Goal: Task Accomplishment & Management: Complete application form

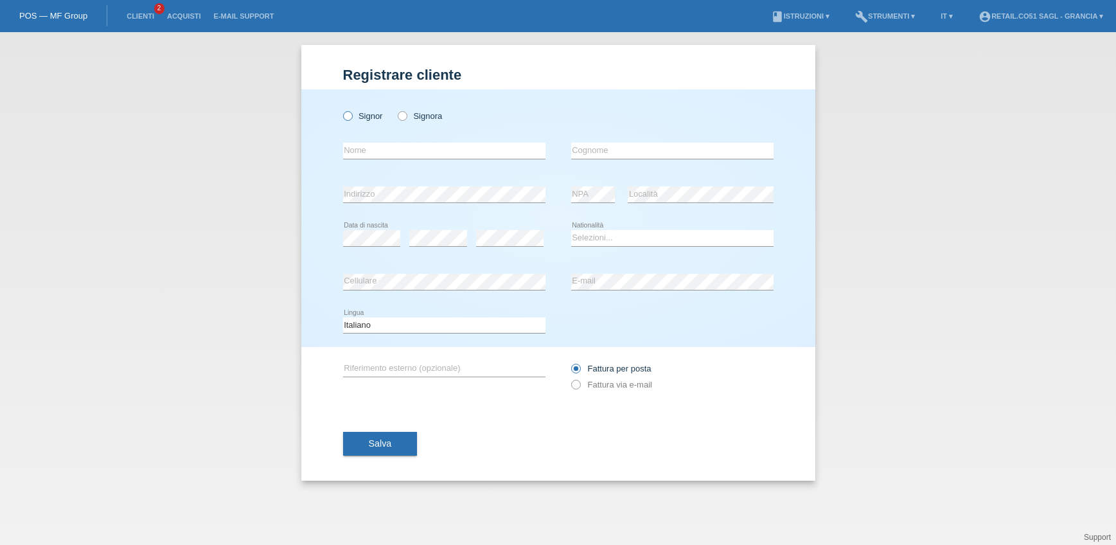
click at [340, 109] on icon at bounding box center [340, 109] width 0 height 0
click at [347, 116] on input "Signor" at bounding box center [347, 115] width 8 height 8
radio input "true"
click at [381, 154] on input "text" at bounding box center [444, 151] width 202 height 16
type input "[PERSON_NAME]"
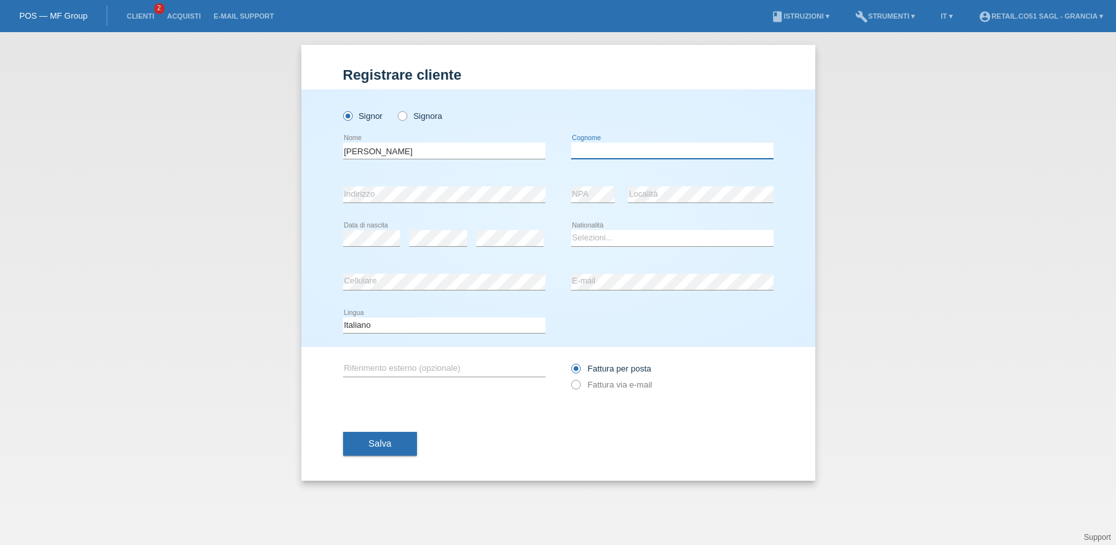
click at [650, 152] on input "text" at bounding box center [672, 151] width 202 height 16
type input "[PERSON_NAME]"
click at [603, 238] on select "Selezioni... Svizzera Austria Germania Liechtenstein ------------ Afghanistan A…" at bounding box center [672, 237] width 202 height 15
select select "CH"
click at [571, 230] on select "Selezioni... Svizzera Austria Germania Liechtenstein ------------ Afghanistan A…" at bounding box center [672, 237] width 202 height 15
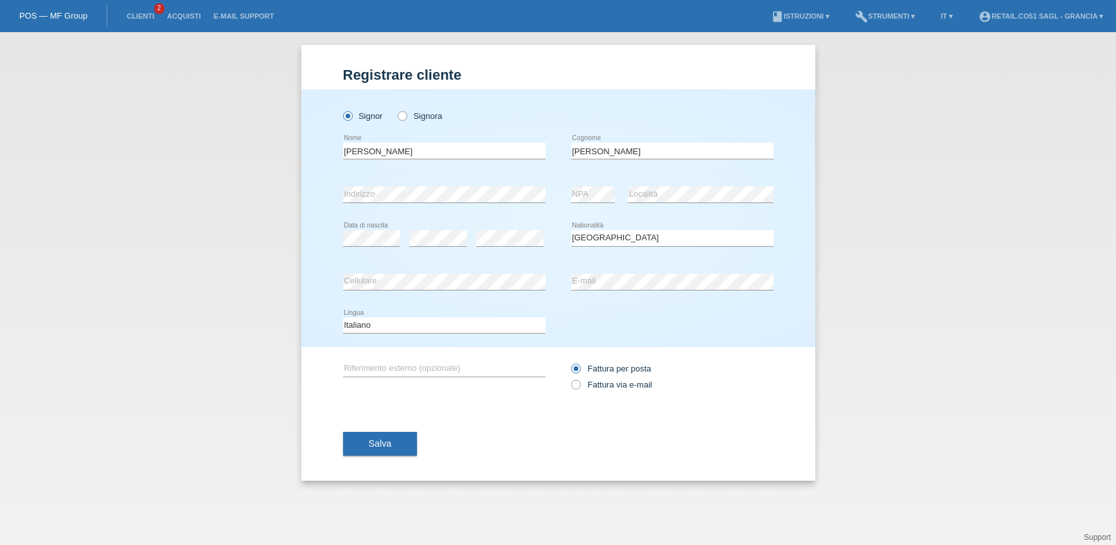
click at [729, 360] on div "Fattura per posta Fattura via e-mail" at bounding box center [672, 376] width 202 height 59
click at [369, 369] on input "text" at bounding box center [444, 368] width 202 height 16
type input "ACQUISTO DIVANO SUZUKA"
click at [568, 378] on icon at bounding box center [568, 378] width 0 height 0
click at [576, 383] on input "Fattura via e-mail" at bounding box center [575, 388] width 8 height 16
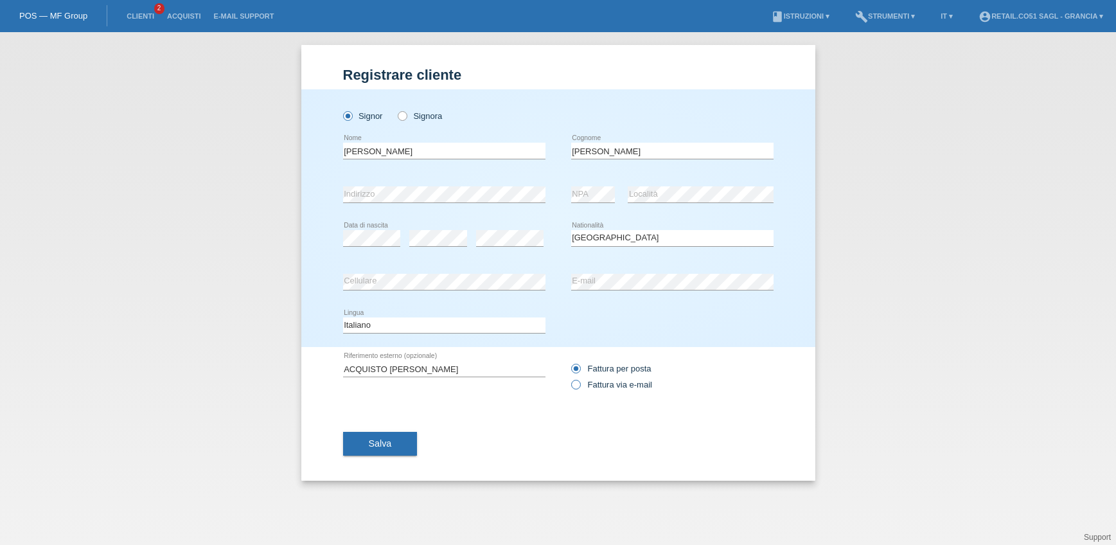
radio input "true"
click at [371, 450] on button "Salva" at bounding box center [380, 444] width 75 height 24
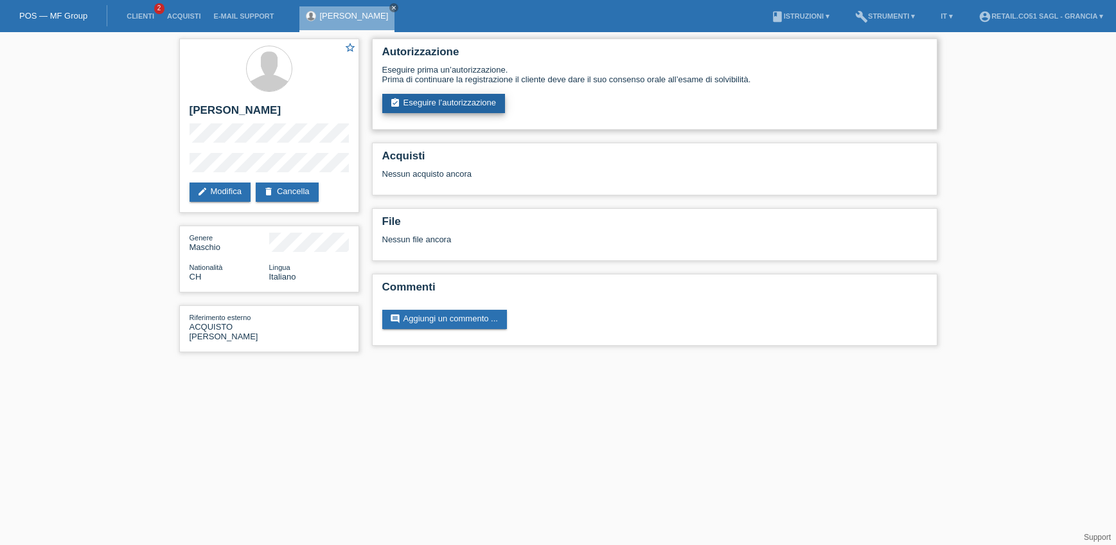
click at [475, 104] on link "assignment_turned_in Eseguire l’autorizzazione" at bounding box center [443, 103] width 123 height 19
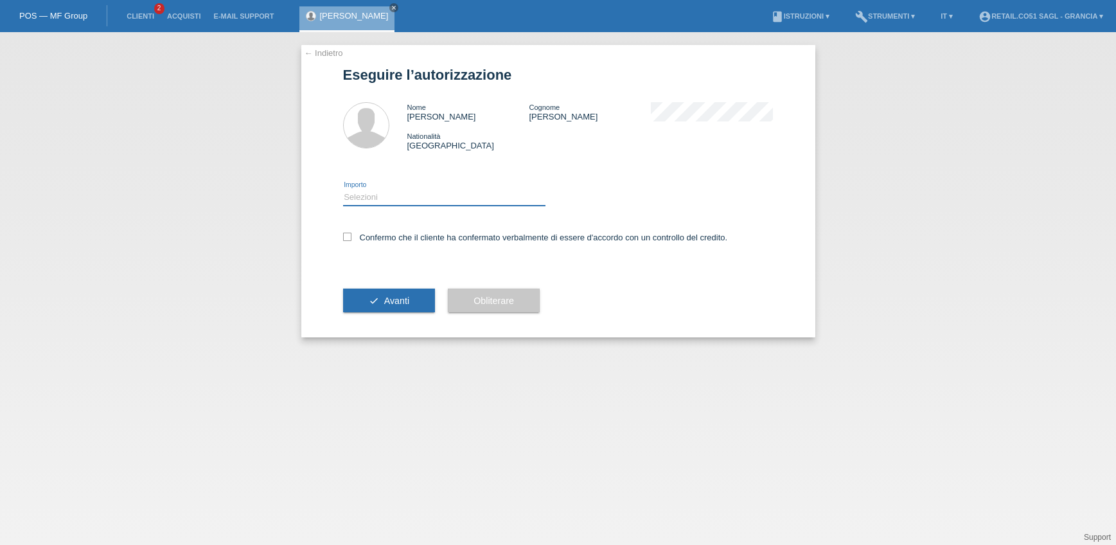
click at [369, 200] on select "Selezioni CHF 1.00 - CHF 499.00 CHF 500.00 - CHF 1'999.00 CHF 2'000.00 - CHF 7'…" at bounding box center [444, 196] width 202 height 15
select select "3"
click at [343, 189] on select "Selezioni CHF 1.00 - CHF 499.00 CHF 500.00 - CHF 1'999.00 CHF 2'000.00 - CHF 7'…" at bounding box center [444, 196] width 202 height 15
click at [347, 237] on icon at bounding box center [347, 237] width 8 height 8
click at [347, 237] on input "Confermo che il cliente ha confermato verbalmente di essere d'accordo con un co…" at bounding box center [347, 237] width 8 height 8
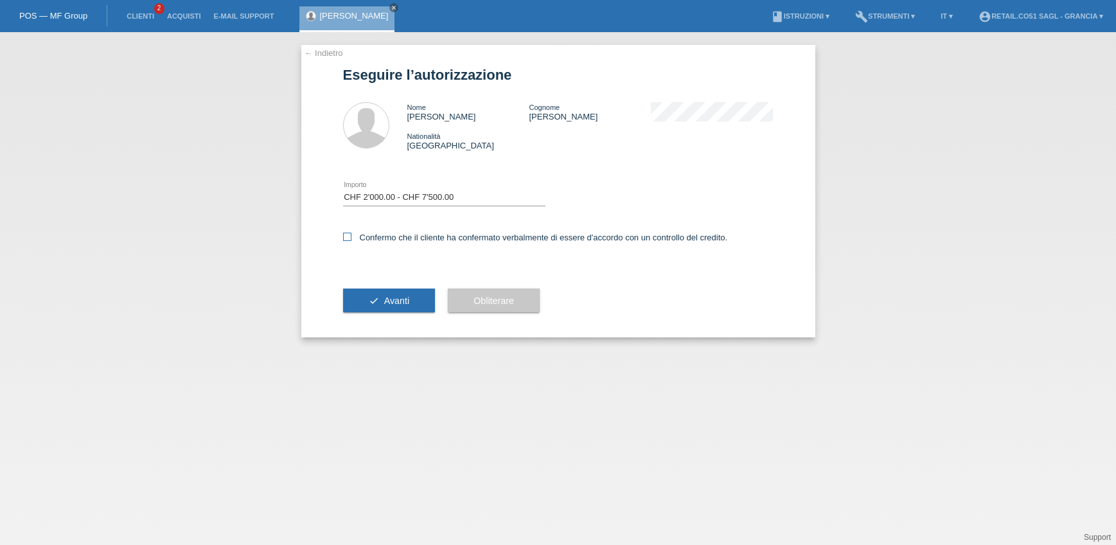
checkbox input "true"
click at [401, 303] on span "Avanti" at bounding box center [396, 300] width 25 height 10
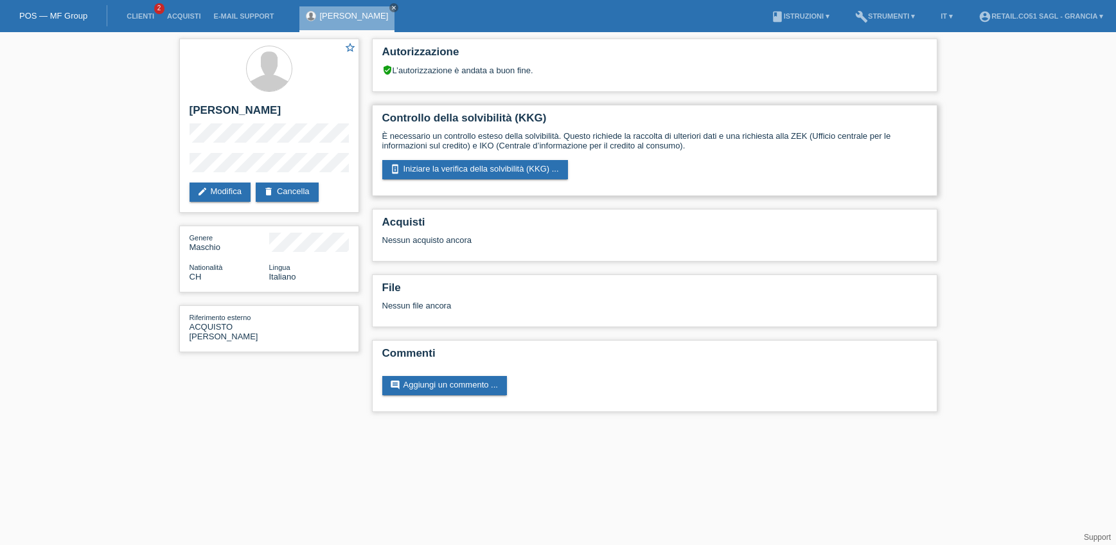
drag, startPoint x: 705, startPoint y: 166, endPoint x: 765, endPoint y: 136, distance: 66.9
click at [705, 166] on div "perm_device_information Iniziare la verifica della solvibilità (KKG) ..." at bounding box center [654, 169] width 545 height 19
click at [689, 160] on div "perm_device_information Iniziare la verifica della solvibilità (KKG) ..." at bounding box center [654, 169] width 545 height 19
click at [501, 168] on link "perm_device_information Iniziare la verifica della solvibilità (KKG) ..." at bounding box center [475, 169] width 186 height 19
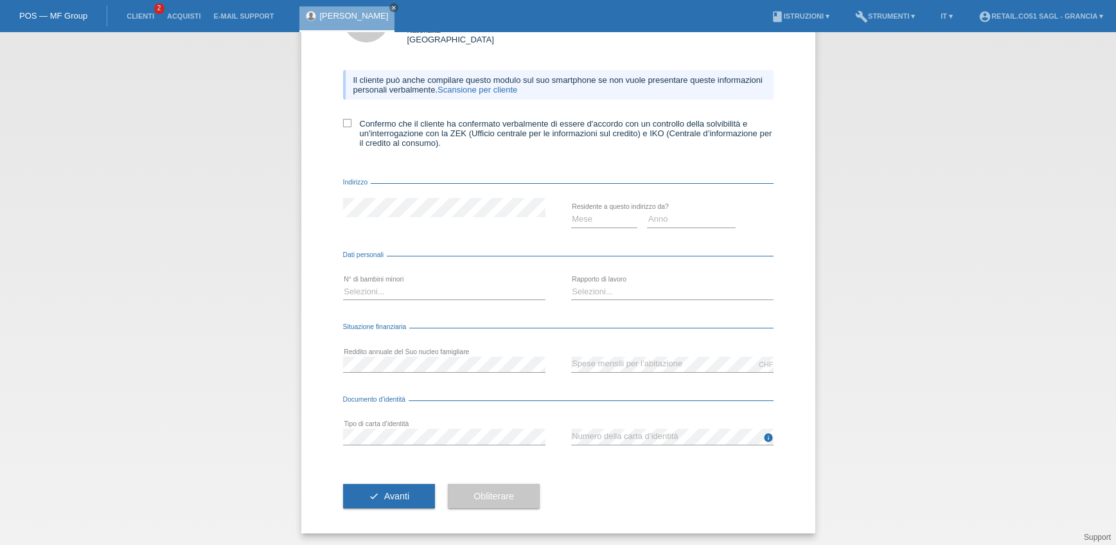
scroll to position [107, 0]
click at [343, 119] on icon at bounding box center [347, 122] width 8 height 8
click at [343, 119] on input "Confermo che il cliente ha confermato verbalmente di essere d'accordo con un co…" at bounding box center [347, 122] width 8 height 8
checkbox input "true"
click at [389, 168] on div "Il cliente può anche compilare questo modulo sul suo smartphone se non vuole pr…" at bounding box center [558, 112] width 430 height 112
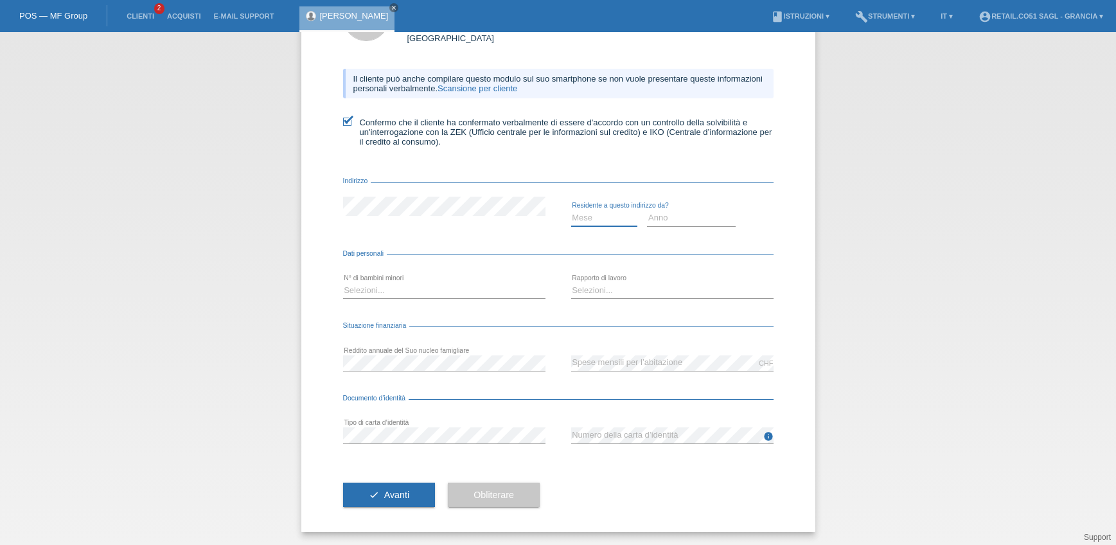
click at [576, 220] on select "Mese 01 02 03 04 05 06 07 08 09 10" at bounding box center [604, 217] width 67 height 15
select select "01"
click at [571, 210] on select "Mese 01 02 03 04 05 06 07 08 09 10" at bounding box center [604, 217] width 67 height 15
click at [651, 218] on select "Anno 2025 2024 2023 2022 2021 2020 2019 2018 2017 2016 2015 2014 2013 2012 2011…" at bounding box center [691, 217] width 89 height 15
select select "2014"
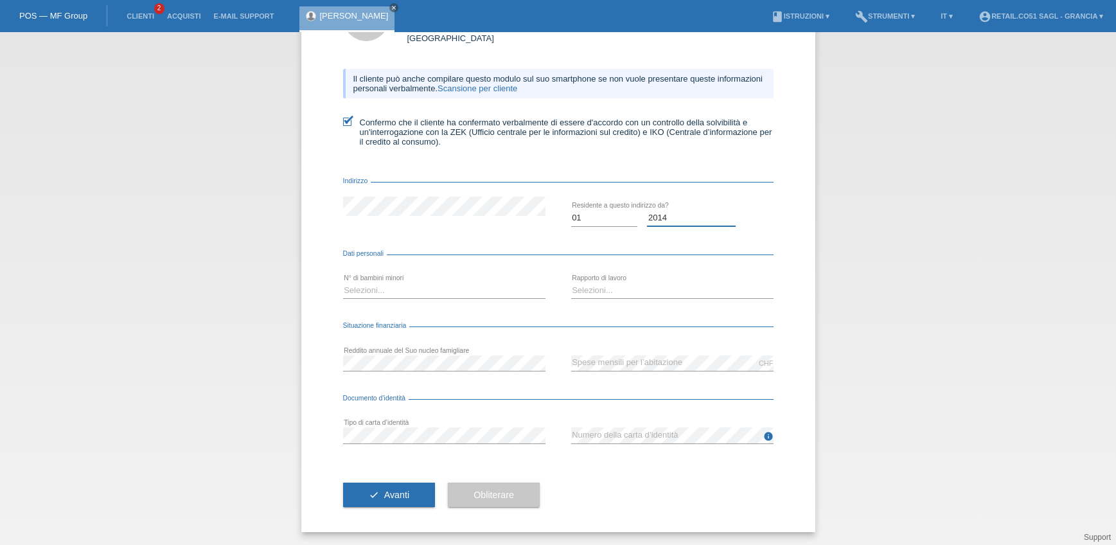
click at [647, 210] on select "Anno 2025 2024 2023 2022 2021 2020 2019 2018 2017 2016 2015 2014 2013 2012 2011…" at bounding box center [691, 217] width 89 height 15
click at [373, 290] on select "Selezioni... 0 1 2 3 4 5 6 7 8 9" at bounding box center [444, 290] width 202 height 15
select select "1"
click at [343, 283] on select "Selezioni... 0 1 2 3 4 5 6 7 8 9" at bounding box center [444, 290] width 202 height 15
click at [591, 293] on select "Selezioni... A tempo indeterminato A tempo determinato Apprendista/studente Pen…" at bounding box center [672, 290] width 202 height 15
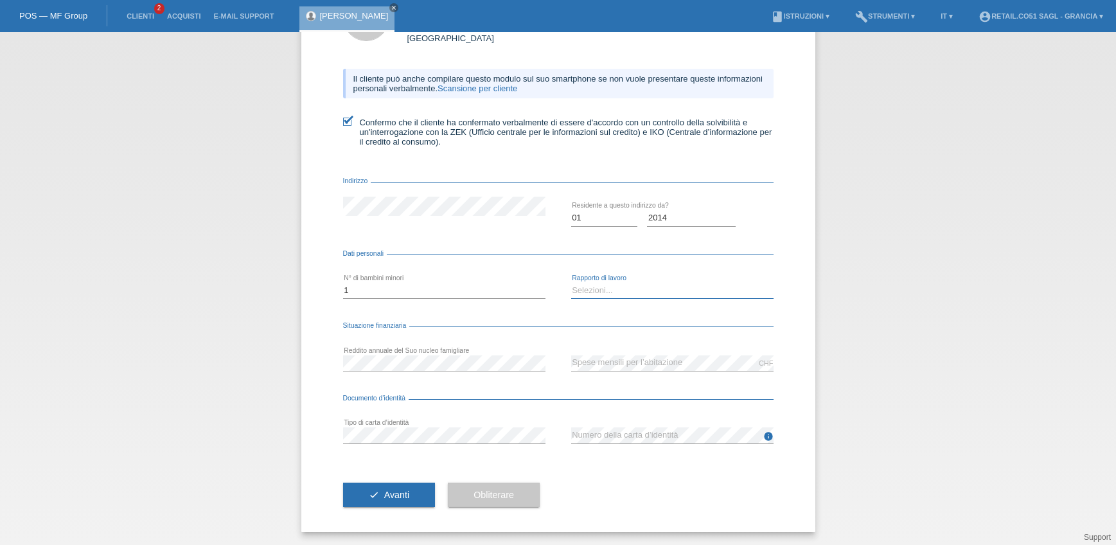
select select "UNLIMITED"
click at [571, 283] on select "Selezioni... A tempo indeterminato A tempo determinato Apprendista/studente Pen…" at bounding box center [672, 290] width 202 height 15
click at [603, 455] on div "info error Numero della carta d’identità" at bounding box center [672, 436] width 202 height 44
click at [409, 495] on button "check Avanti" at bounding box center [389, 494] width 92 height 24
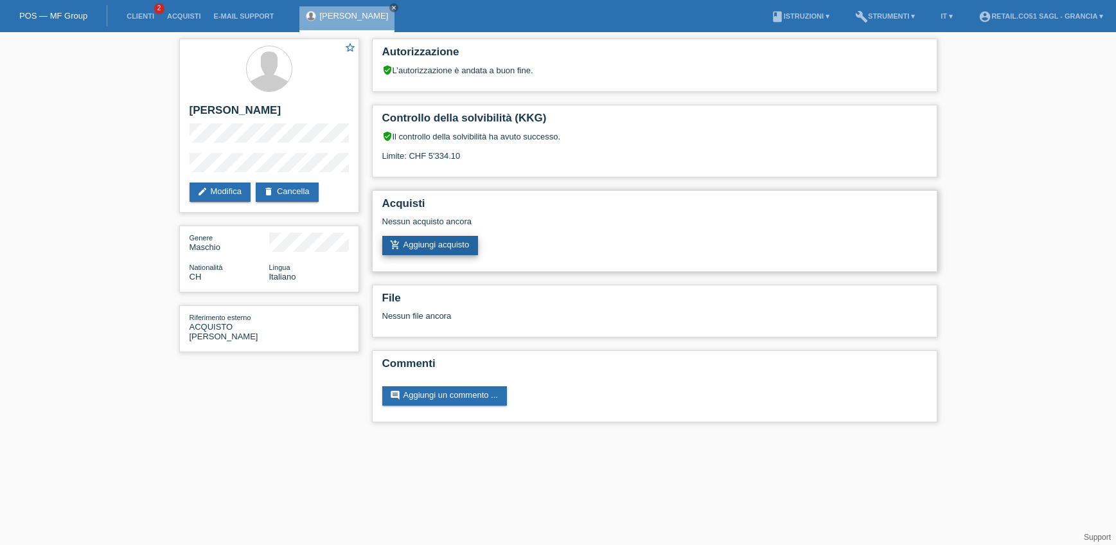
click at [459, 249] on link "add_shopping_cart Aggiungi acquisto" at bounding box center [430, 245] width 96 height 19
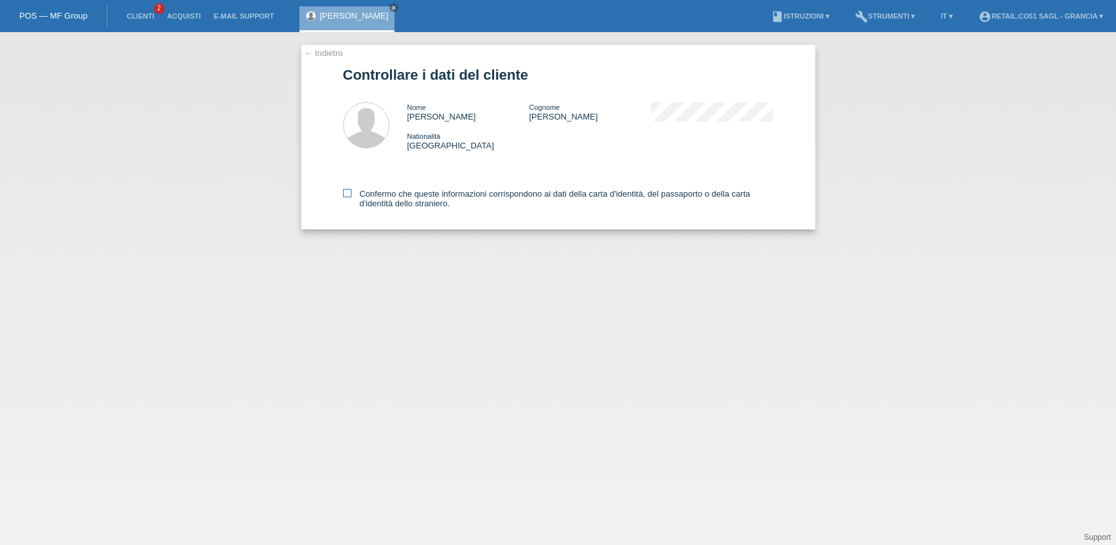
click at [351, 195] on label "Confermo che queste informazioni corrispondono ai dati della carta d'identità, …" at bounding box center [558, 198] width 430 height 19
click at [351, 195] on input "Confermo che queste informazioni corrispondono ai dati della carta d'identità, …" at bounding box center [347, 193] width 8 height 8
checkbox input "true"
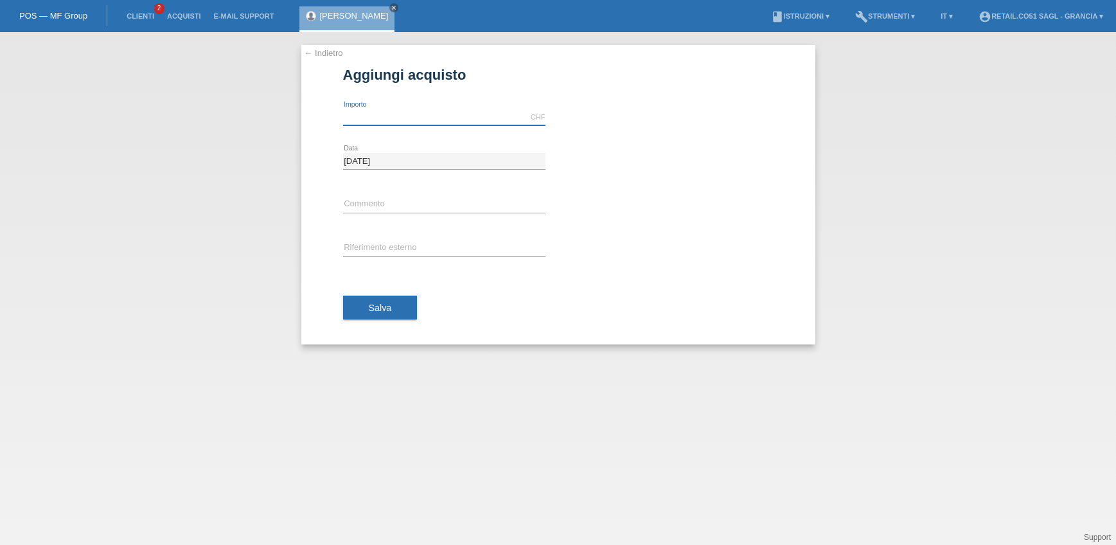
click at [379, 119] on input "text" at bounding box center [444, 117] width 202 height 16
type input "3105.00"
click at [389, 206] on input "text" at bounding box center [444, 205] width 202 height 16
click at [660, 161] on div "22.08.2025 error Data" at bounding box center [558, 161] width 430 height 44
click at [387, 247] on input "text" at bounding box center [444, 248] width 202 height 16
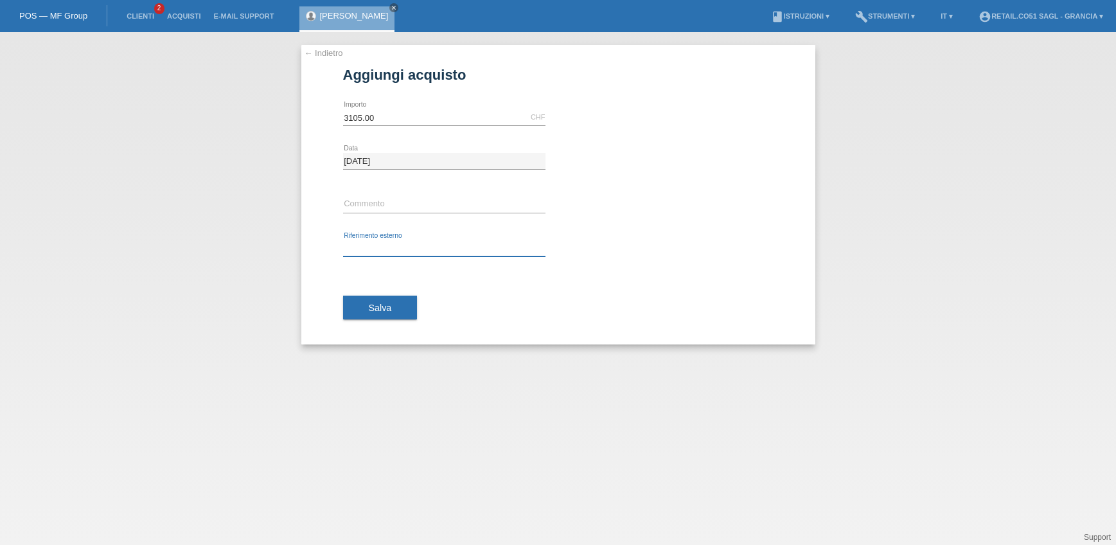
type input "ACQUISTO DIVANO SUZUKA"
click at [603, 244] on div "ACQUISTO DIVANO SUZUKA error Riferimento esterno" at bounding box center [558, 249] width 430 height 44
click at [378, 306] on span "Salva" at bounding box center [380, 308] width 23 height 10
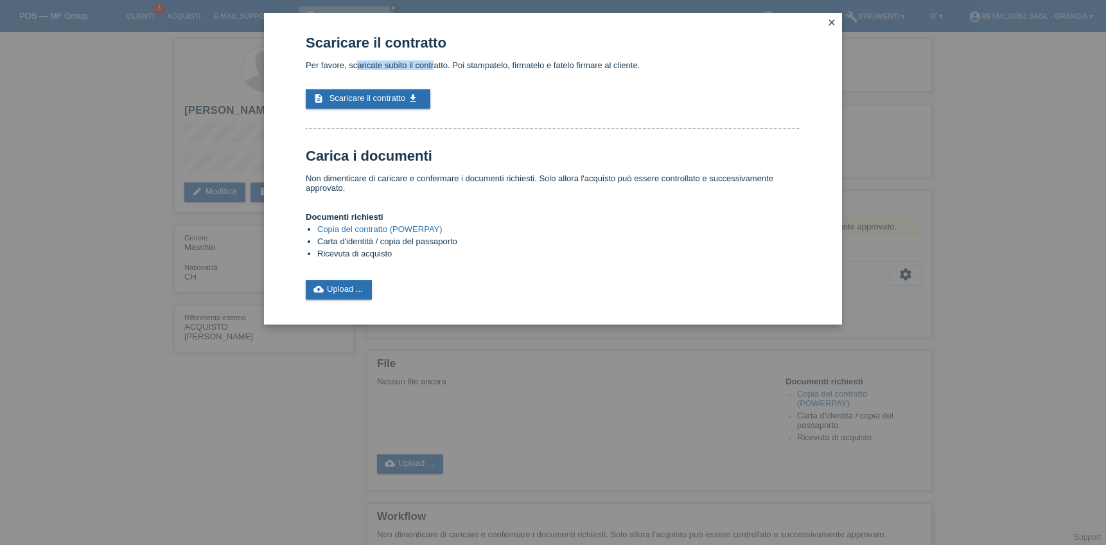
drag, startPoint x: 356, startPoint y: 66, endPoint x: 434, endPoint y: 66, distance: 77.1
click at [434, 66] on p "Per favore, scaricate subito il contratto. Poi stampatelo, firmatelo e fatelo f…" at bounding box center [553, 65] width 495 height 10
drag, startPoint x: 489, startPoint y: 64, endPoint x: 635, endPoint y: 71, distance: 145.9
click at [635, 71] on div "Scaricare il contratto Per favore, scaricate subito il contratto. Poi stampatel…" at bounding box center [553, 167] width 495 height 265
click at [599, 103] on div "description Scaricare il contratto get_app" at bounding box center [553, 98] width 495 height 19
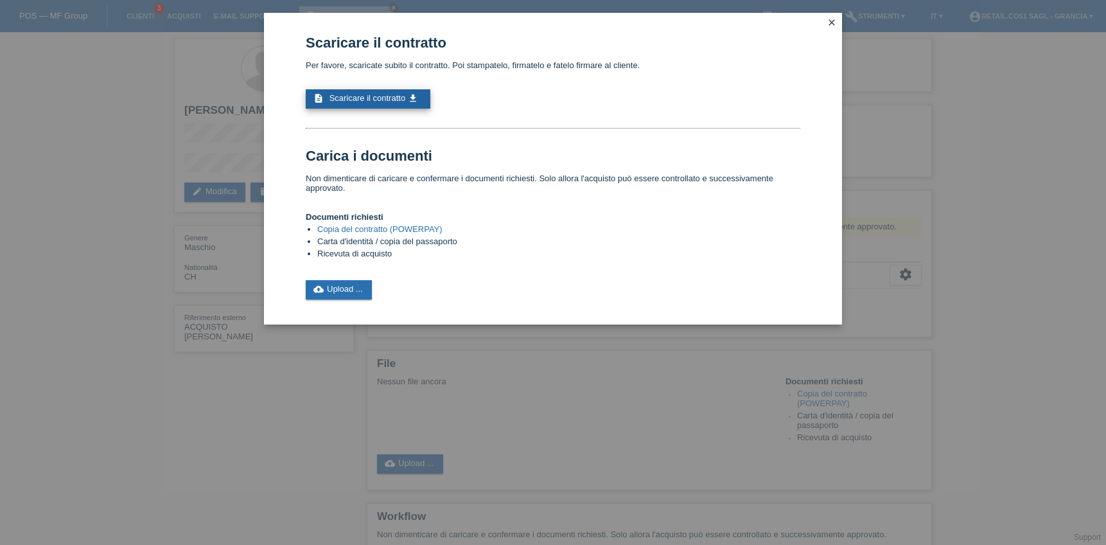
click at [398, 99] on span "Scaricare il contratto" at bounding box center [368, 98] width 76 height 10
click at [401, 97] on span "Scaricare il contratto" at bounding box center [368, 98] width 76 height 10
click at [336, 288] on link "cloud_upload Upload ..." at bounding box center [339, 289] width 66 height 19
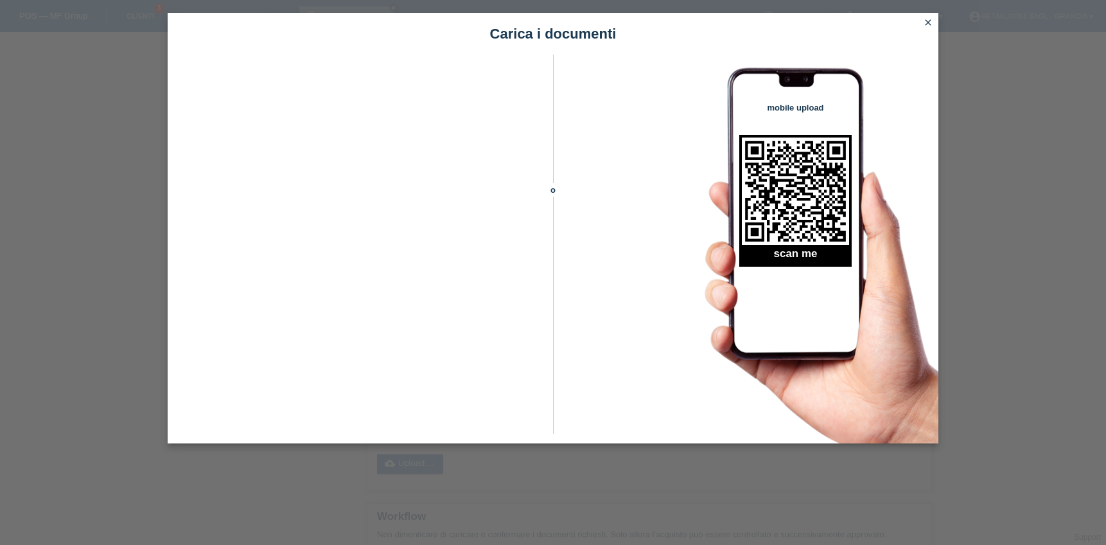
click at [929, 22] on icon "close" at bounding box center [928, 22] width 10 height 10
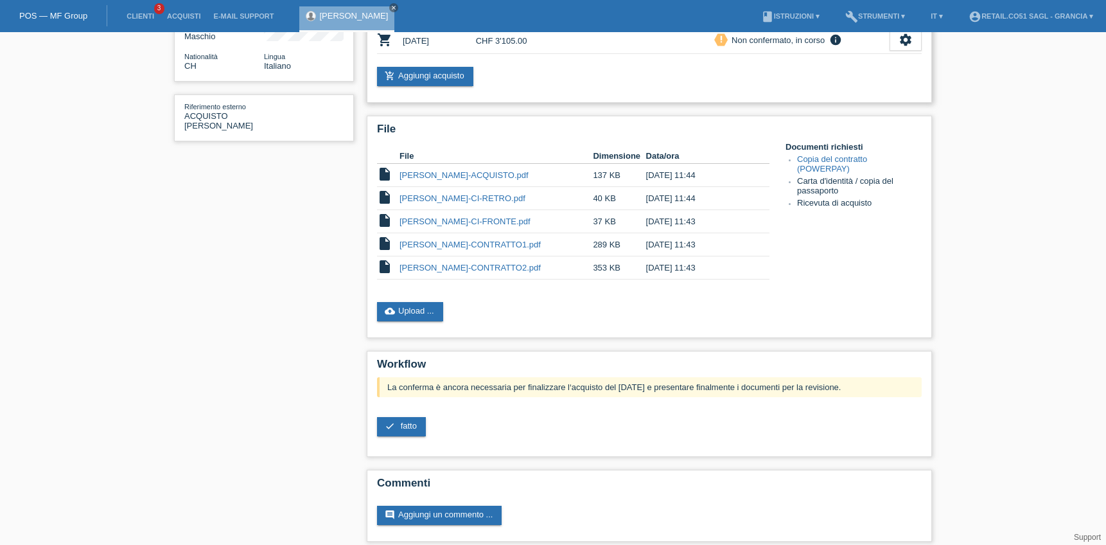
scroll to position [220, 0]
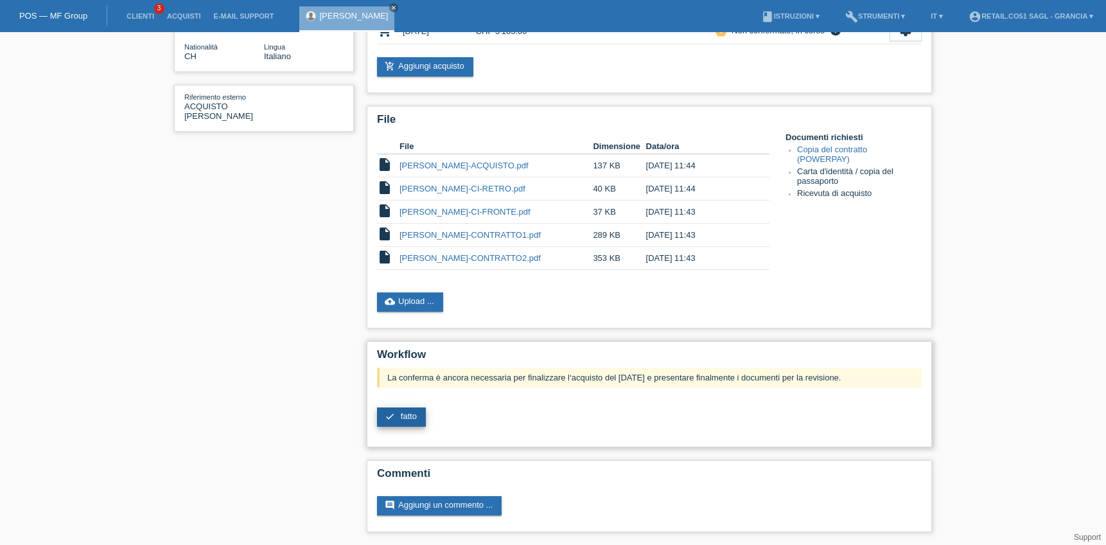
click at [406, 416] on span "fatto" at bounding box center [409, 416] width 16 height 10
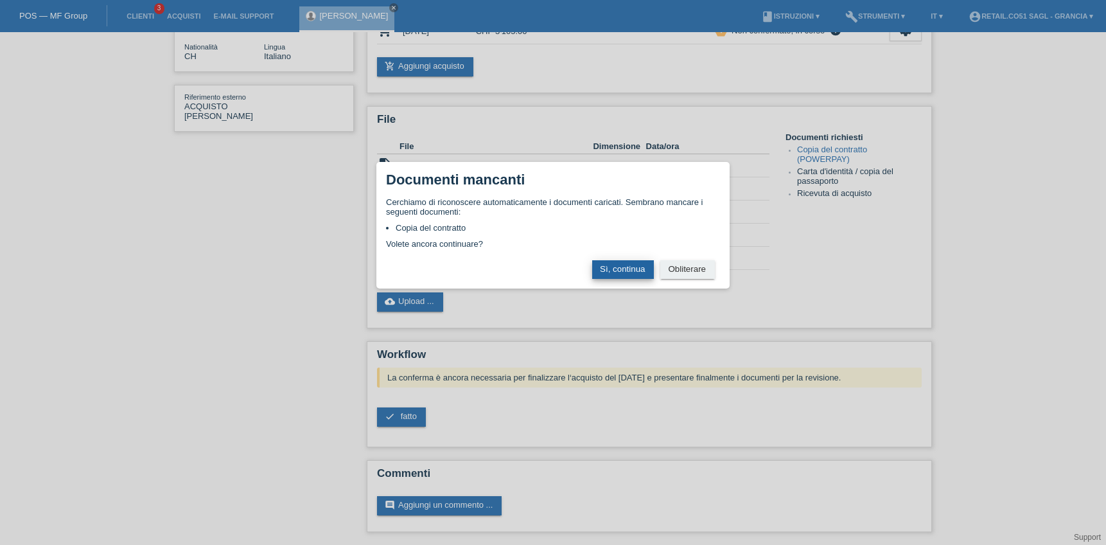
click at [620, 270] on button "Sì, continua" at bounding box center [623, 269] width 62 height 19
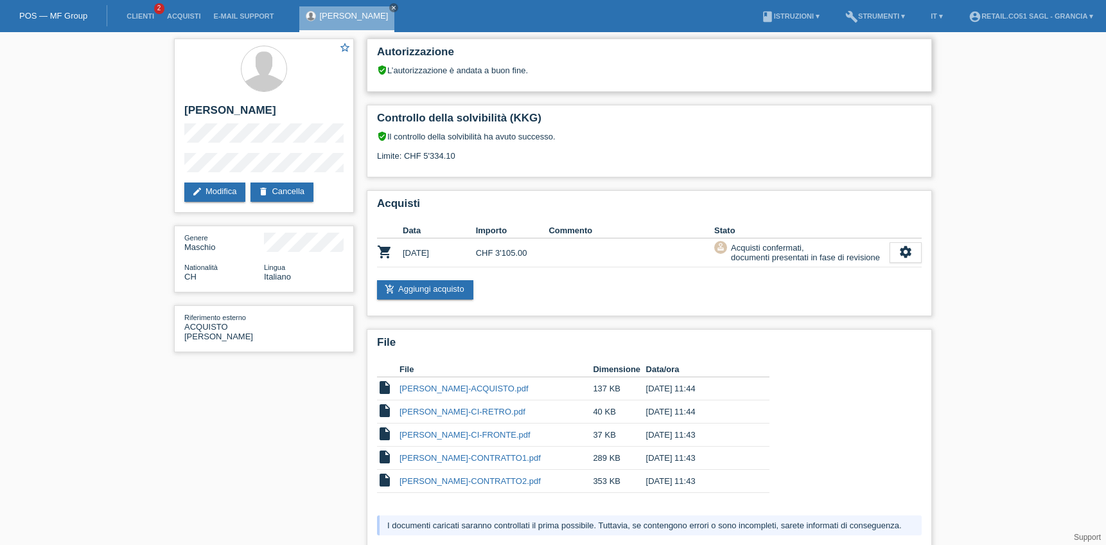
click at [578, 62] on h2 "Autorizzazione" at bounding box center [649, 55] width 545 height 19
click at [154, 17] on link "Clienti" at bounding box center [140, 16] width 40 height 8
